Goal: Check status: Check status

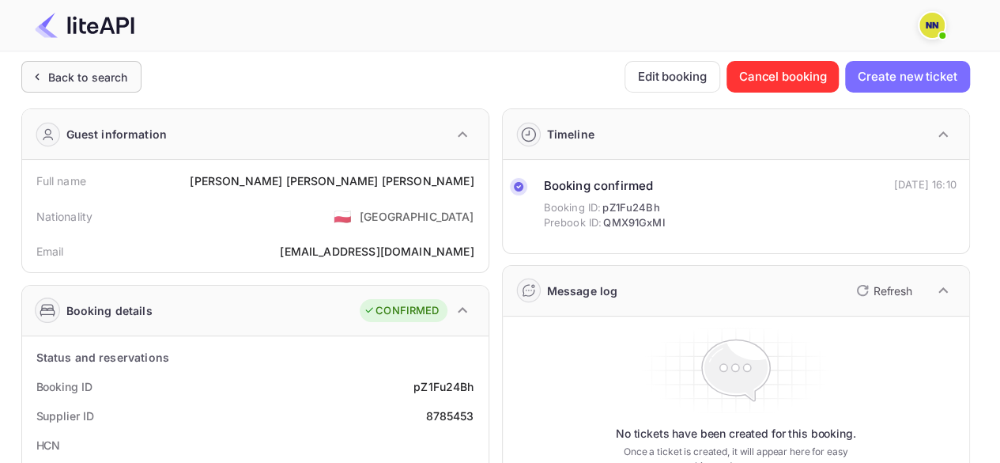
click at [80, 69] on div "Back to search" at bounding box center [88, 77] width 80 height 17
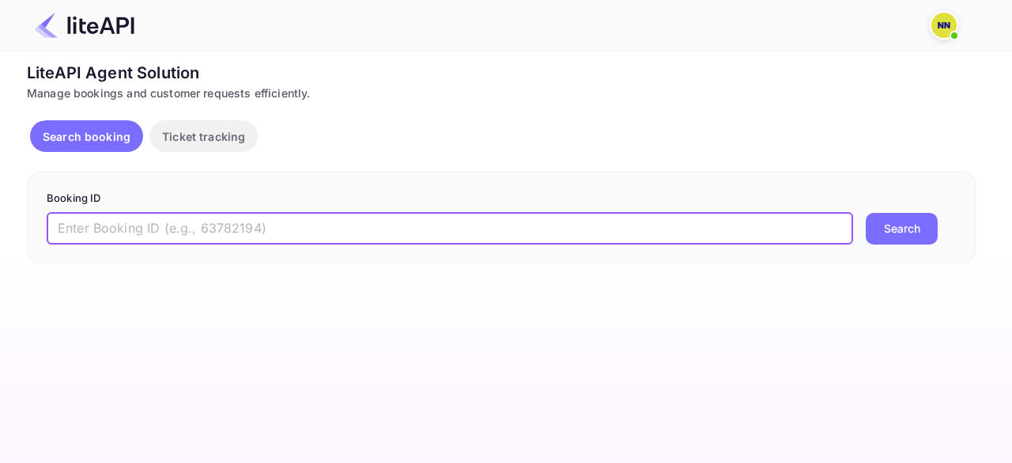
paste input "8784071"
click at [217, 219] on input "8784071" at bounding box center [450, 229] width 807 height 32
type input "8784071"
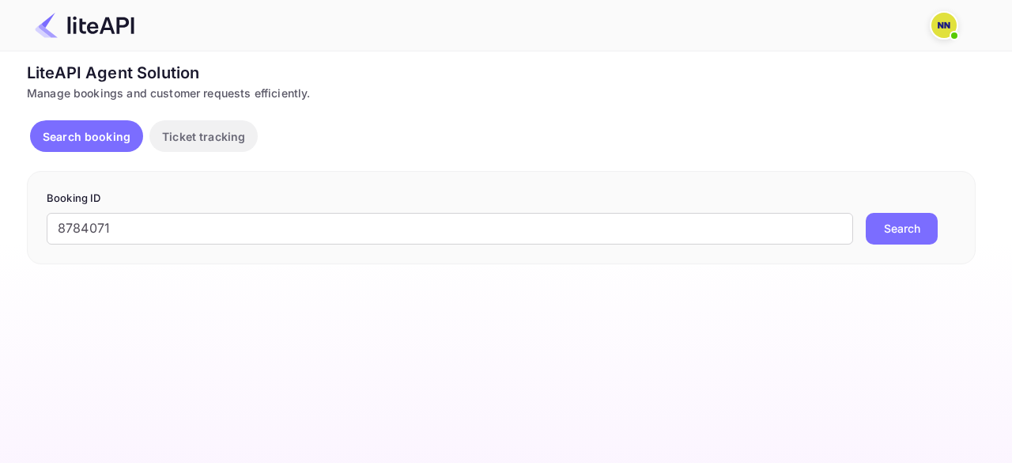
click at [910, 220] on button "Search" at bounding box center [902, 229] width 72 height 32
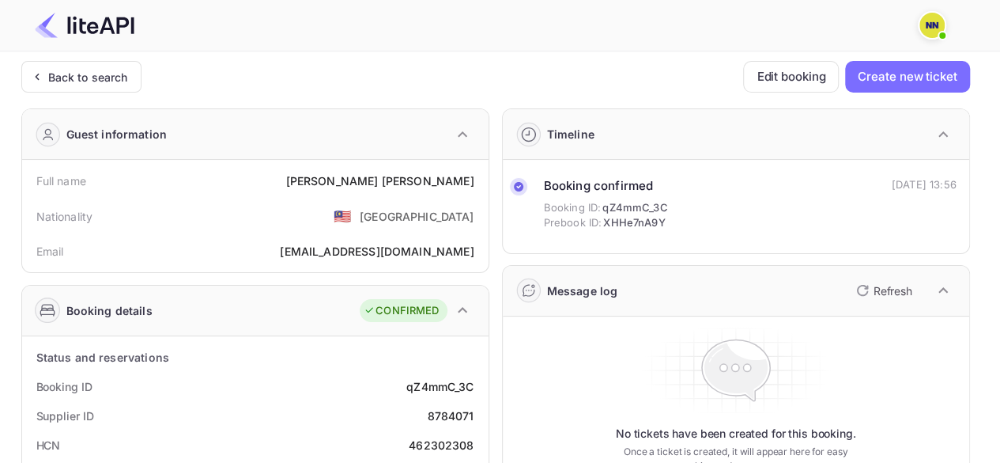
click at [438, 442] on div "462302308" at bounding box center [441, 445] width 65 height 17
copy div "462302308"
click at [438, 442] on div "462302308" at bounding box center [441, 445] width 65 height 17
click at [62, 78] on div "Back to search" at bounding box center [88, 77] width 80 height 17
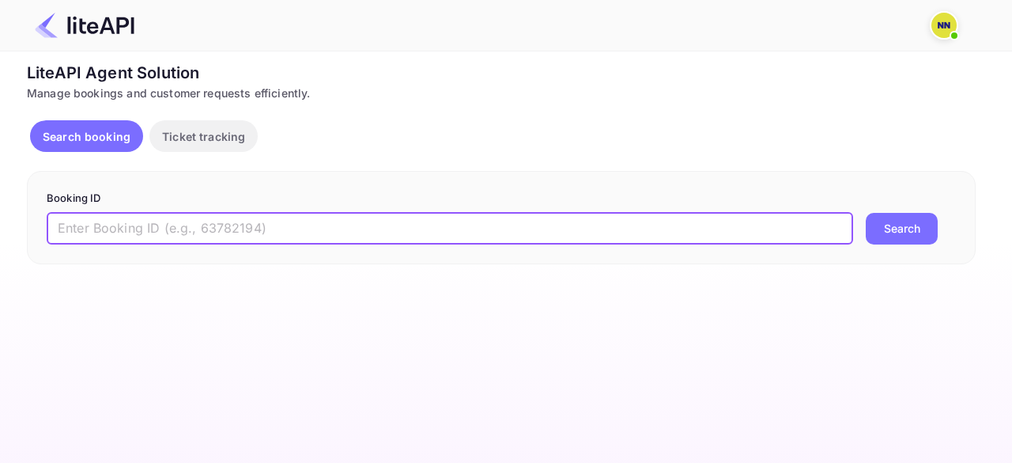
click at [201, 228] on input "text" at bounding box center [450, 229] width 807 height 32
paste input "8784381"
type input "8784381"
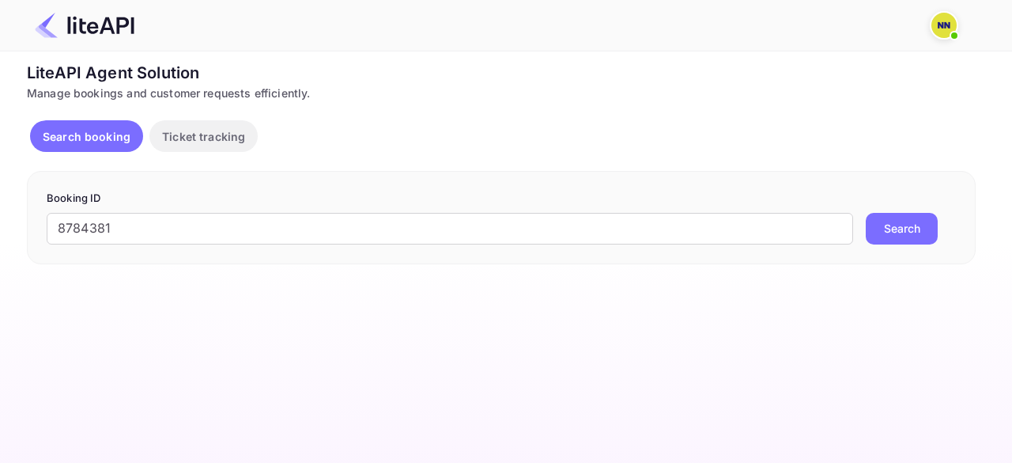
click at [887, 235] on button "Search" at bounding box center [902, 229] width 72 height 32
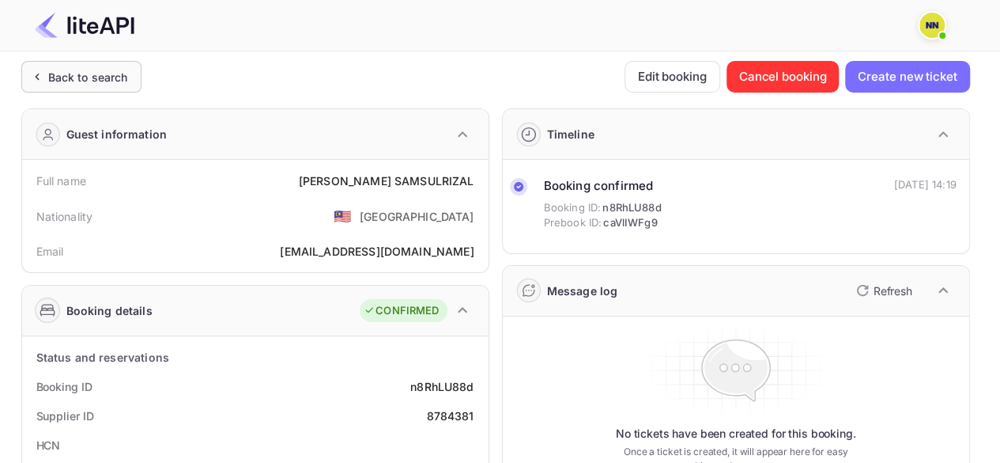
click at [66, 66] on div "Back to search" at bounding box center [81, 77] width 120 height 32
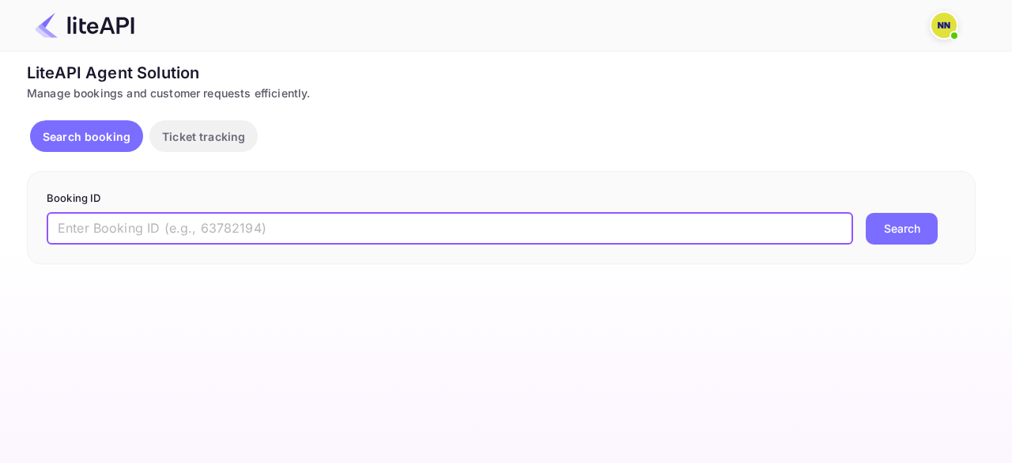
click at [199, 237] on input "text" at bounding box center [450, 229] width 807 height 32
paste input "7941743"
type input "7941743"
click at [894, 222] on button "Search" at bounding box center [902, 229] width 72 height 32
